Goal: Find specific page/section: Find specific page/section

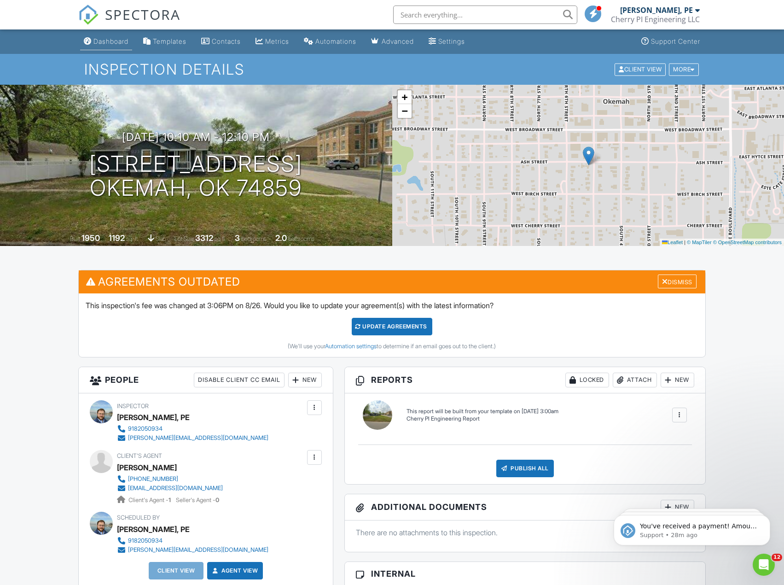
click at [92, 37] on link "Dashboard" at bounding box center [106, 41] width 52 height 17
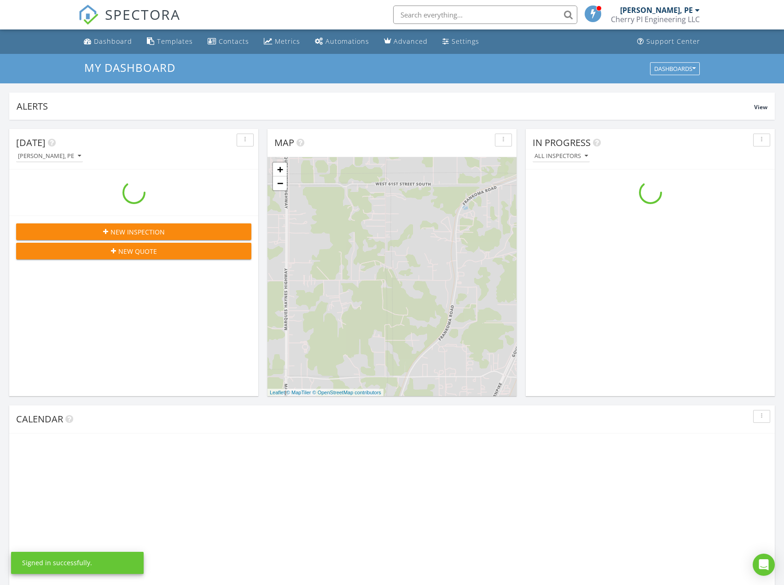
scroll to position [852, 798]
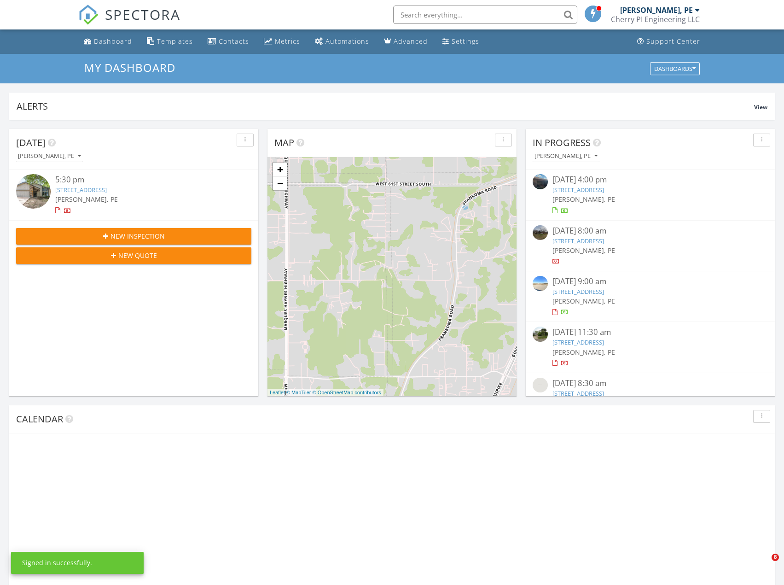
click at [480, 12] on input "text" at bounding box center [485, 15] width 184 height 18
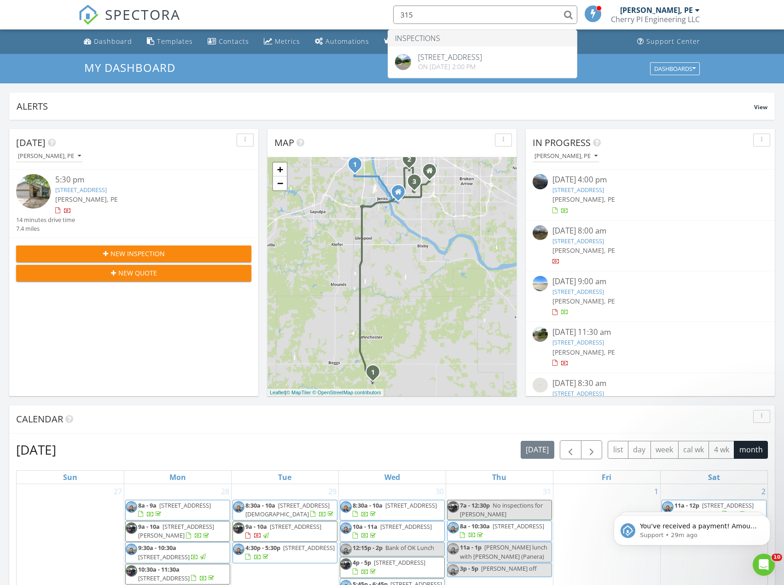
scroll to position [0, 0]
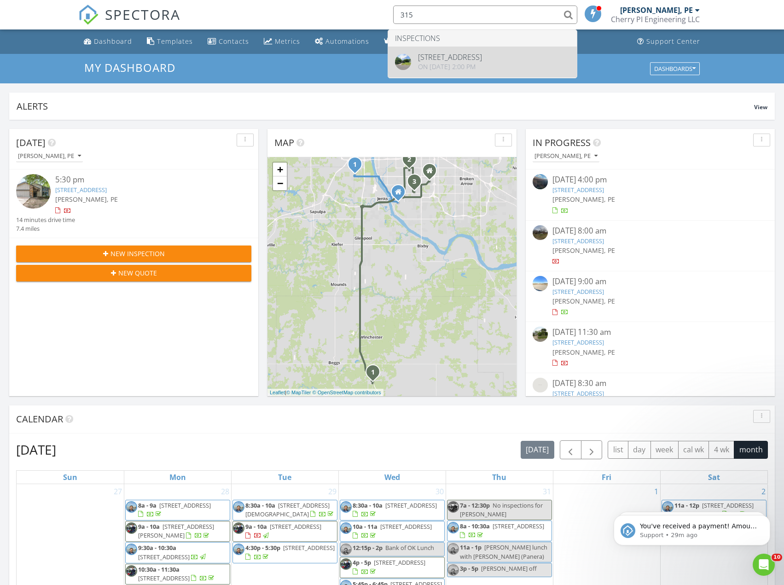
type input "315"
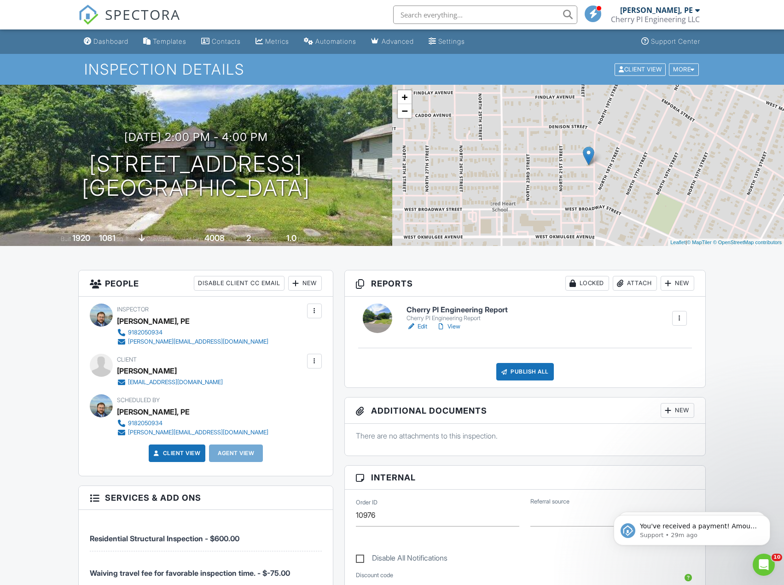
click at [420, 19] on input "text" at bounding box center [485, 15] width 184 height 18
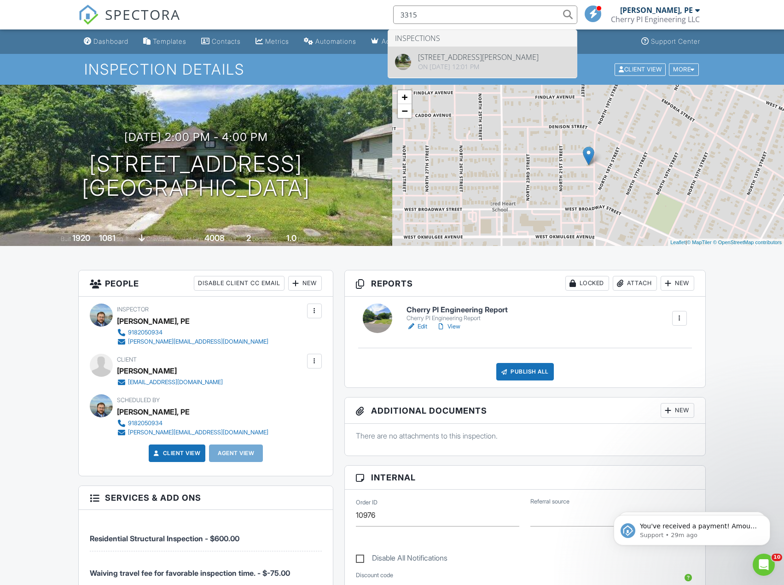
type input "3315"
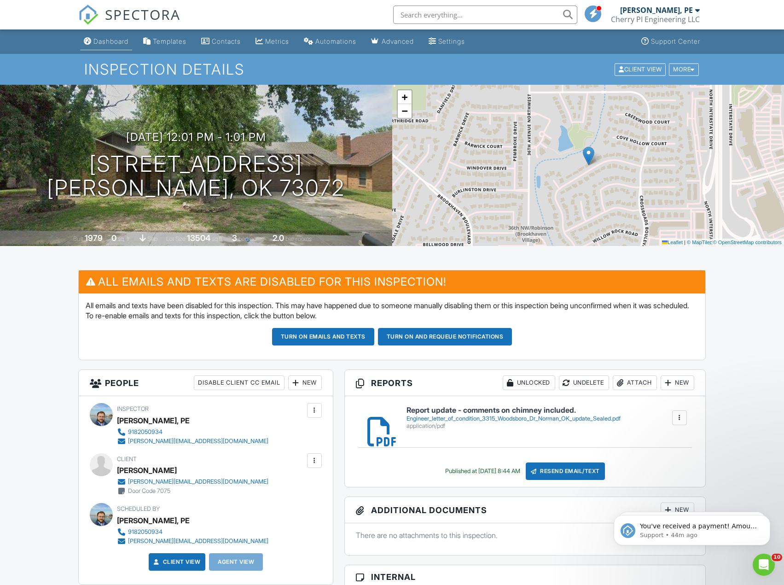
click at [110, 44] on div "Dashboard" at bounding box center [110, 41] width 35 height 8
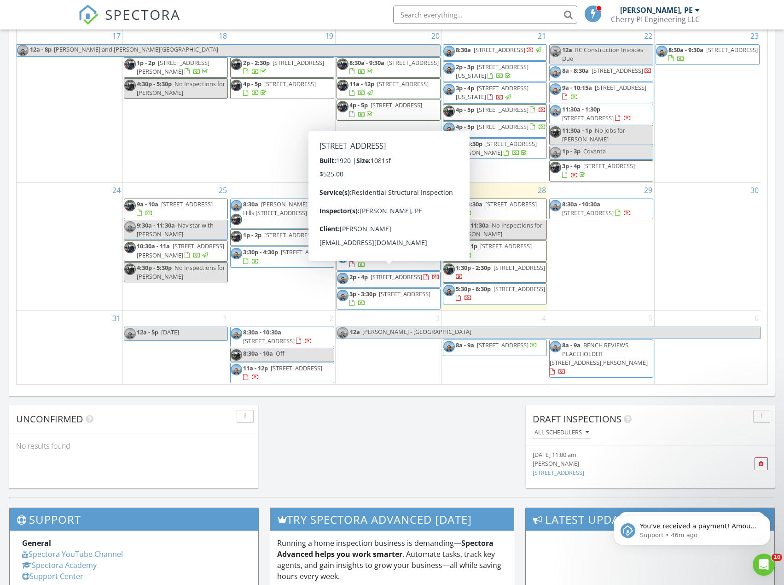
scroll to position [381, 0]
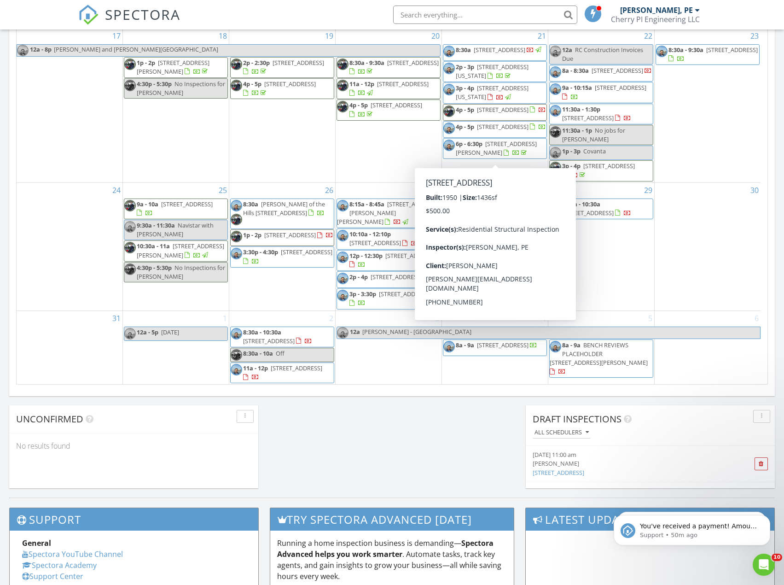
click at [362, 423] on div "[DATE] [PERSON_NAME], PE 5:30 pm [STREET_ADDRESS] [PERSON_NAME], PE 14 minutes …" at bounding box center [392, 78] width 784 height 838
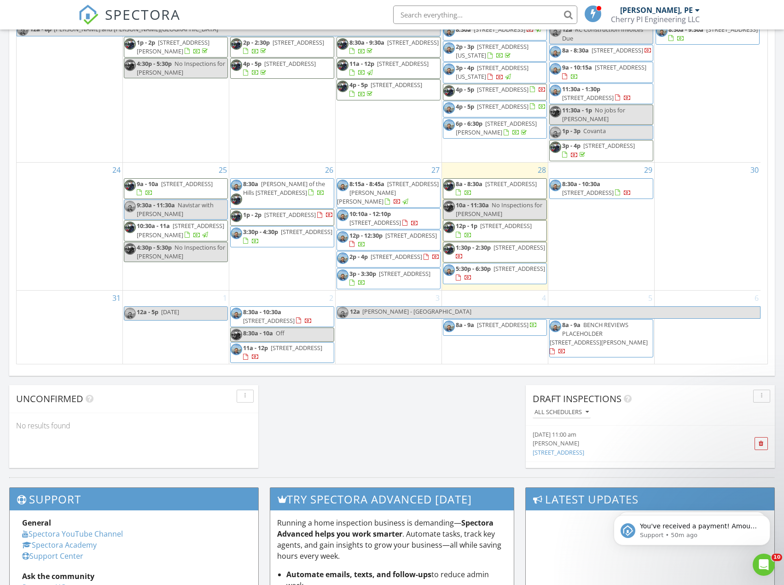
scroll to position [481, 0]
